Goal: Find specific page/section: Find specific page/section

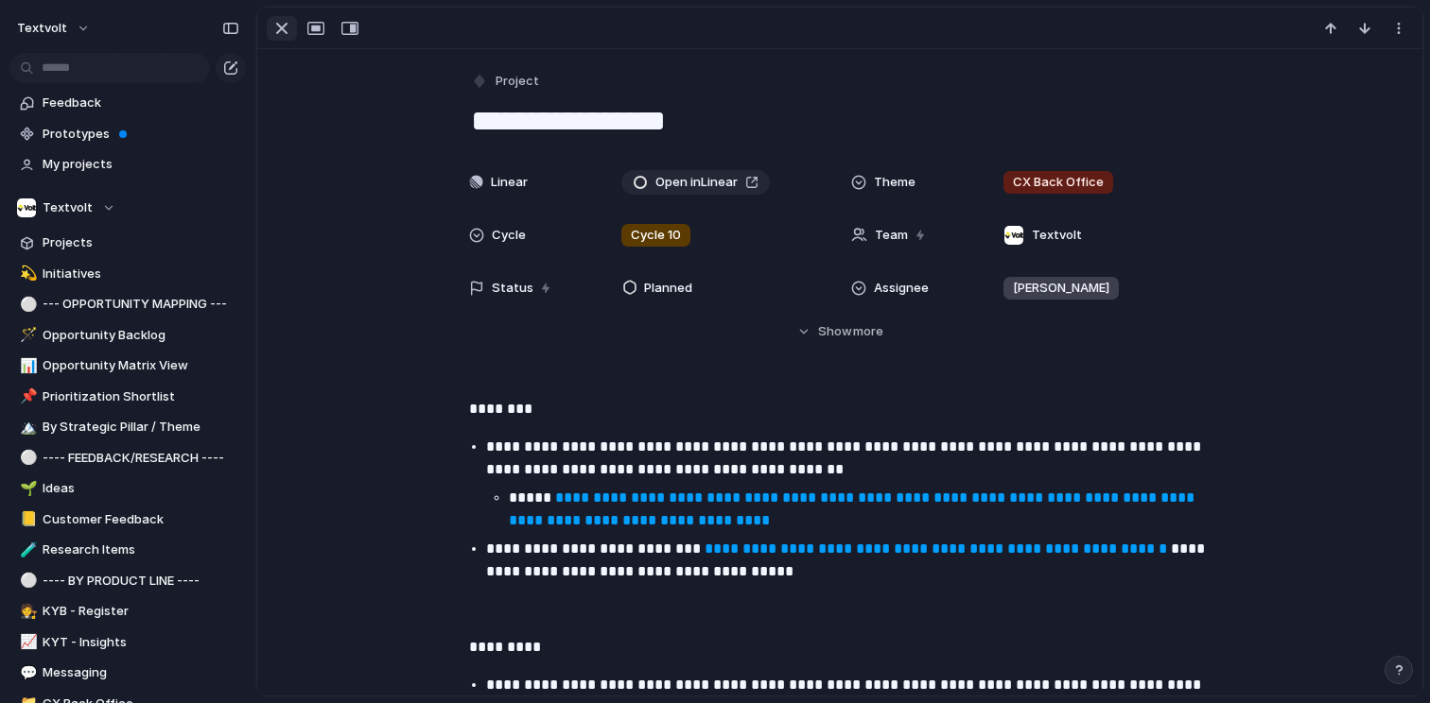
click at [280, 32] on div "button" at bounding box center [281, 28] width 23 height 23
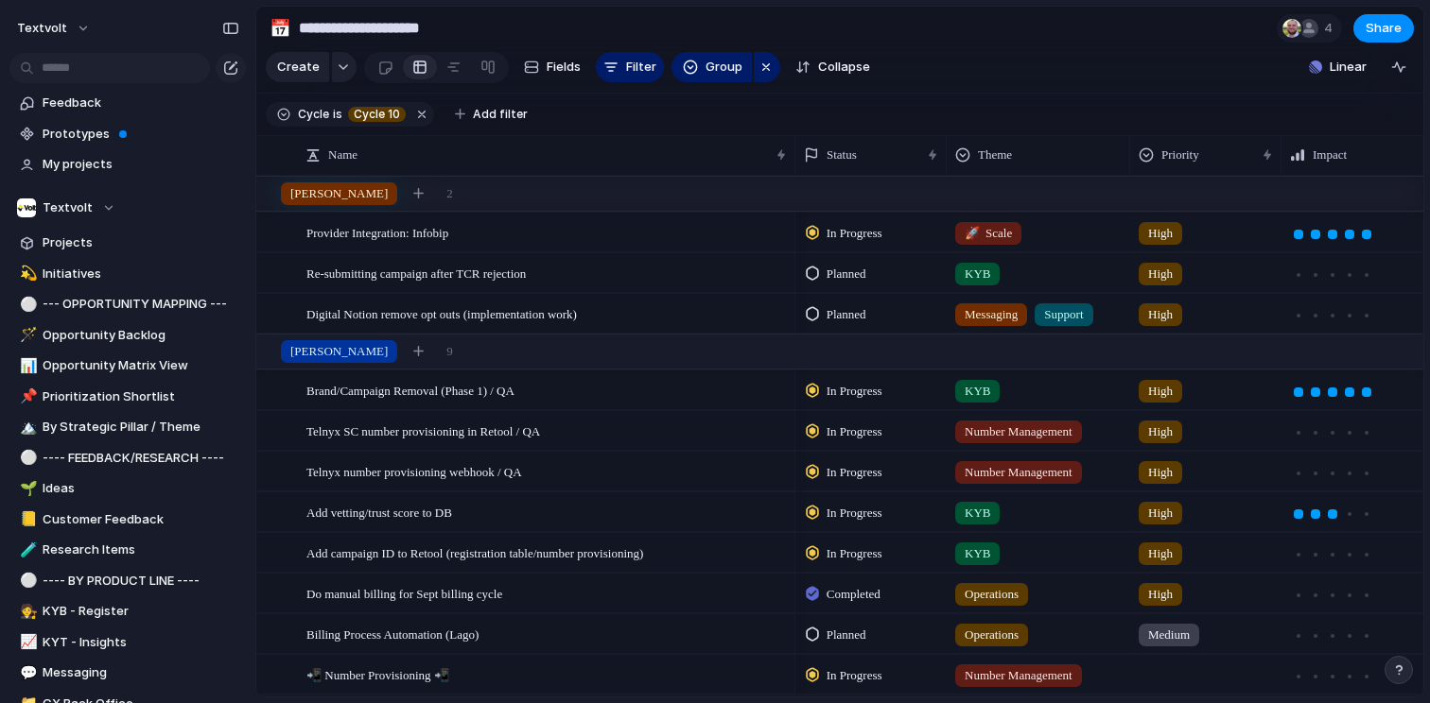
scroll to position [602, 0]
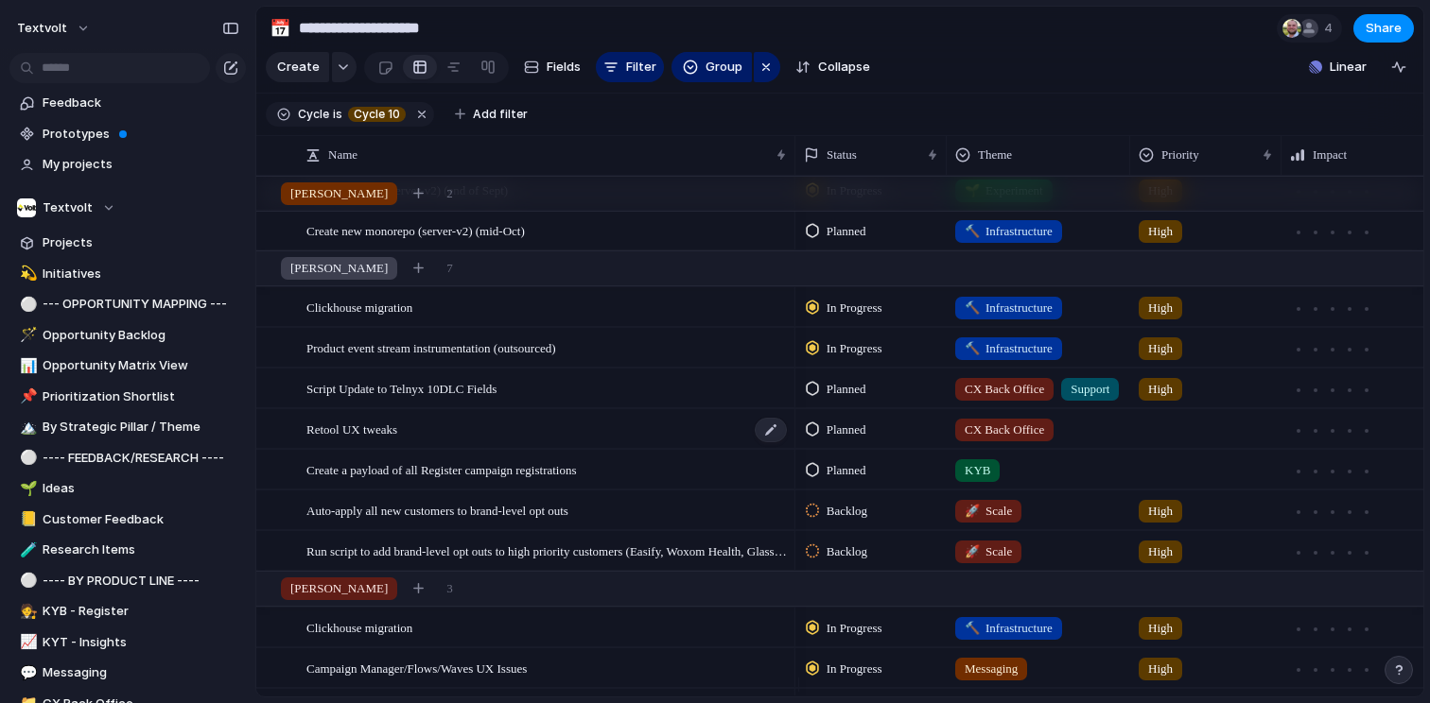
click at [389, 440] on span "Retool UX tweaks" at bounding box center [351, 429] width 91 height 22
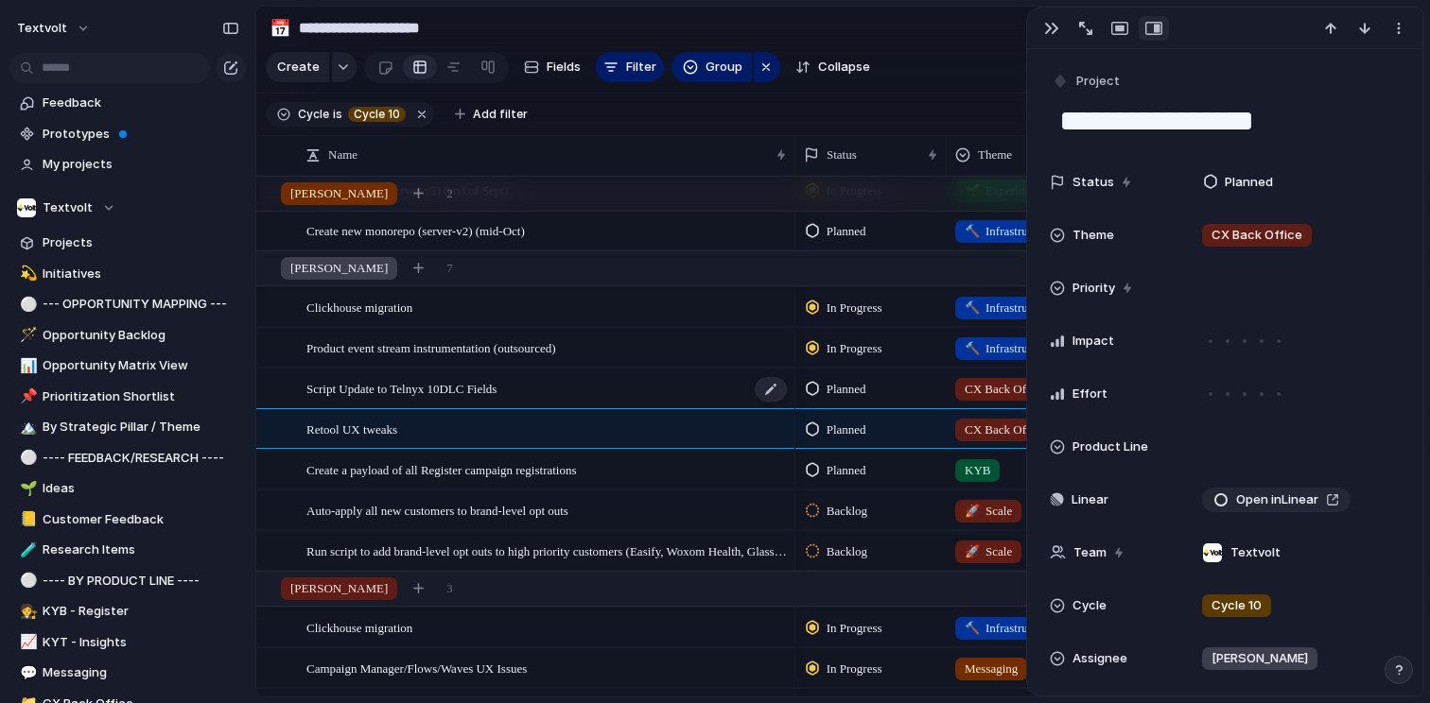
click at [496, 399] on span "Script Update to Telnyx 10DLC Fields" at bounding box center [401, 388] width 190 height 22
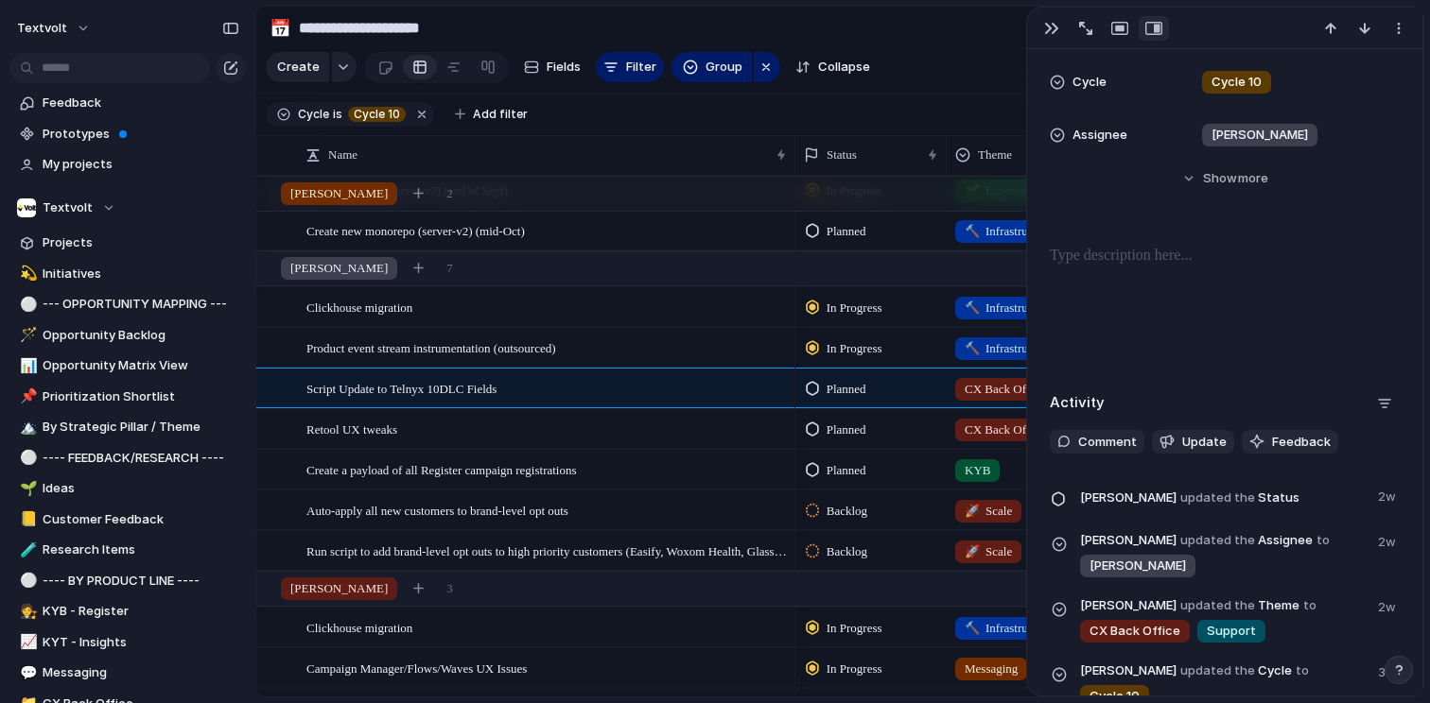
scroll to position [209, 0]
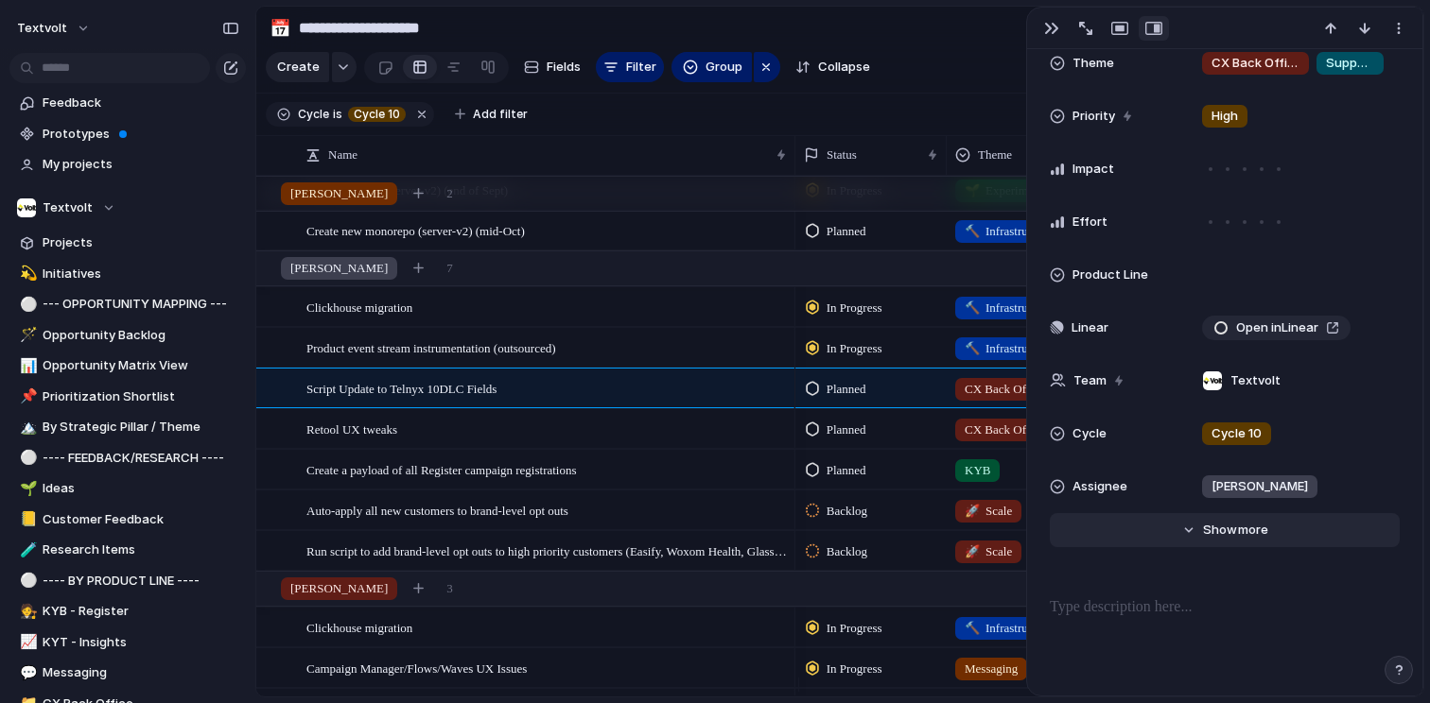
click at [1211, 530] on span "Show" at bounding box center [1220, 530] width 34 height 19
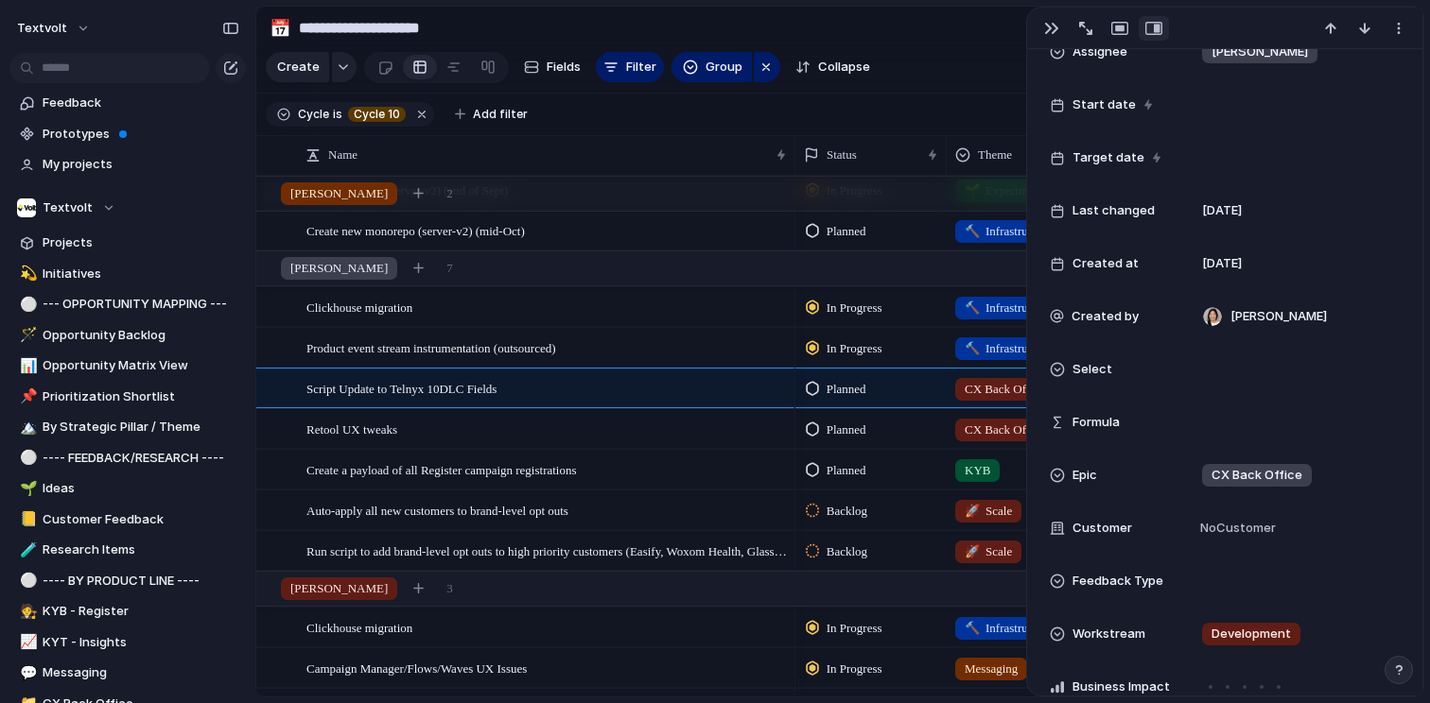
scroll to position [0, 0]
